Goal: Check status: Check status

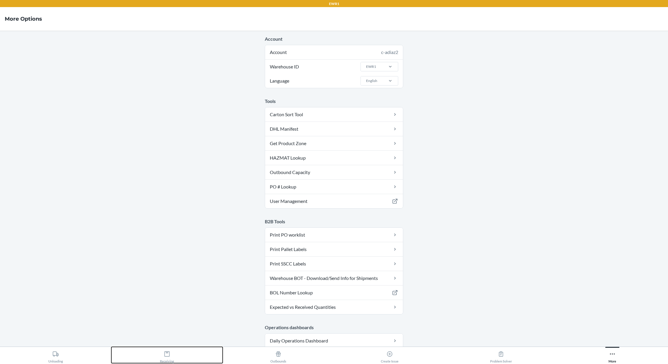
click at [193, 269] on button "Receiving" at bounding box center [166, 354] width 111 height 16
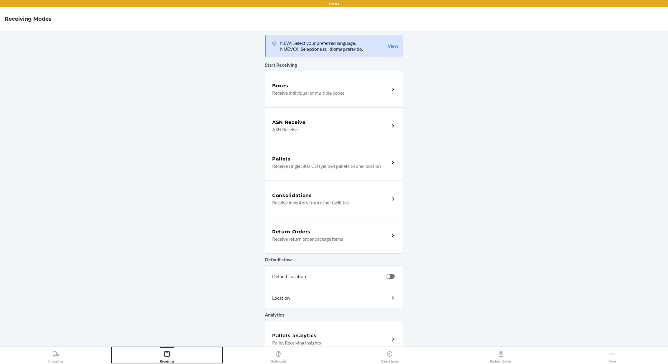
scroll to position [47, 0]
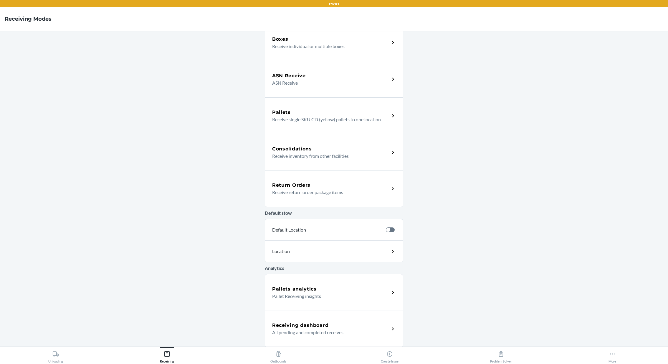
click at [327, 269] on p "All pending and completed receives" at bounding box center [328, 331] width 113 height 7
